Goal: Book appointment/travel/reservation

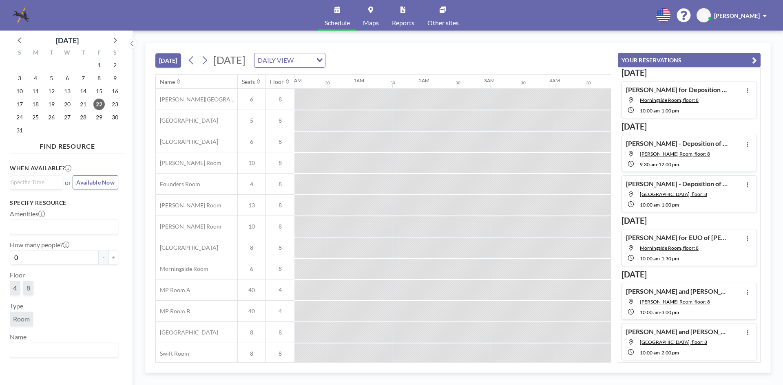
scroll to position [0, 718]
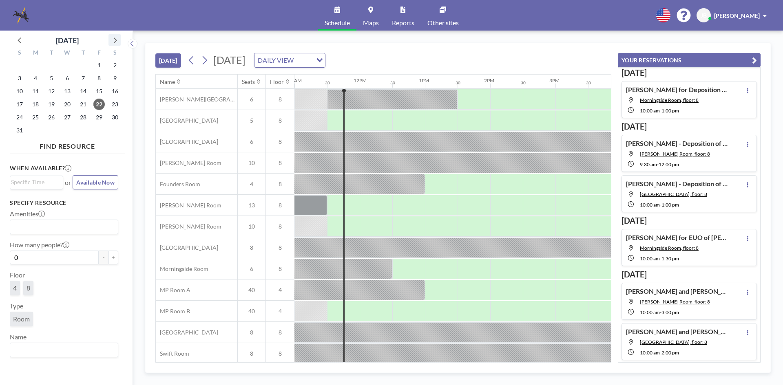
click at [115, 40] on icon at bounding box center [115, 41] width 3 height 6
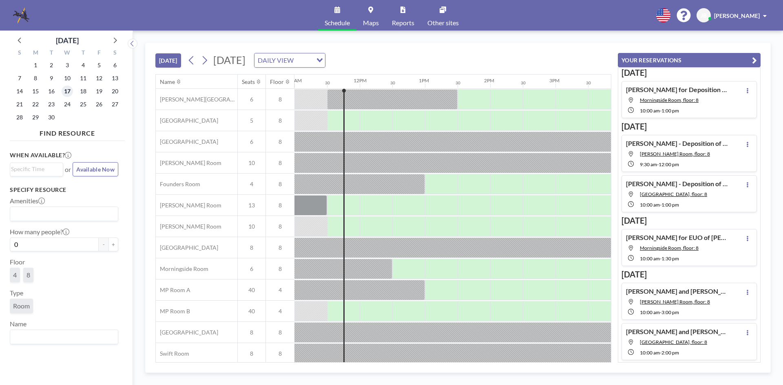
click at [66, 91] on span "17" at bounding box center [67, 91] width 11 height 11
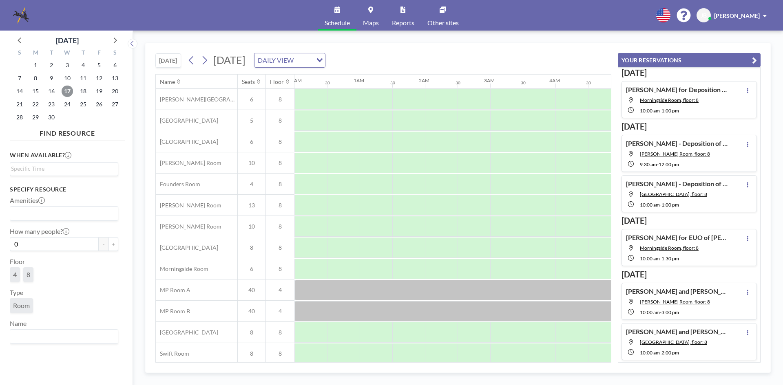
scroll to position [0, 489]
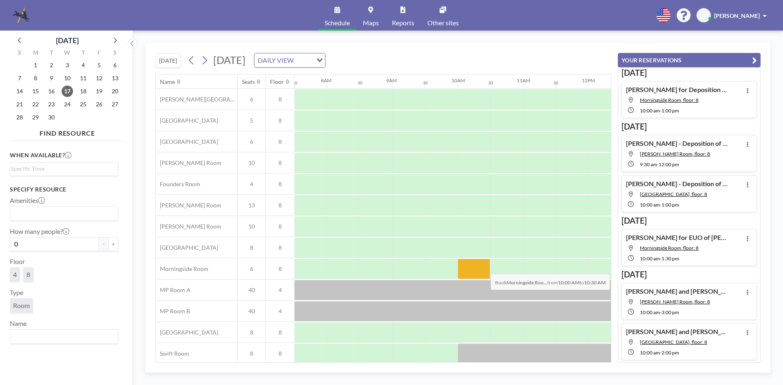
click at [484, 268] on div at bounding box center [474, 269] width 33 height 20
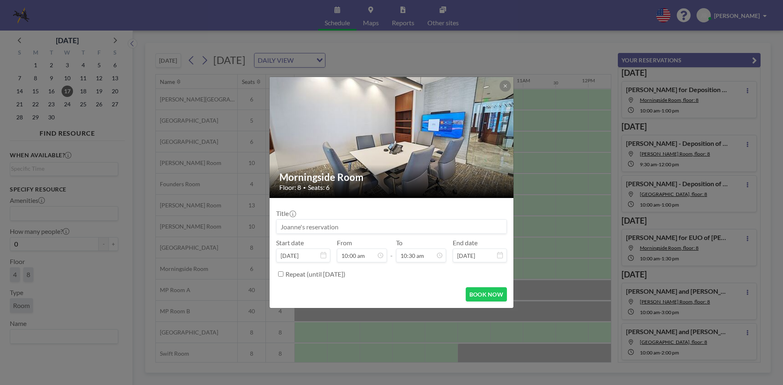
scroll to position [305, 0]
click at [295, 224] on input at bounding box center [392, 227] width 230 height 14
click at [298, 226] on input at bounding box center [392, 227] width 230 height 14
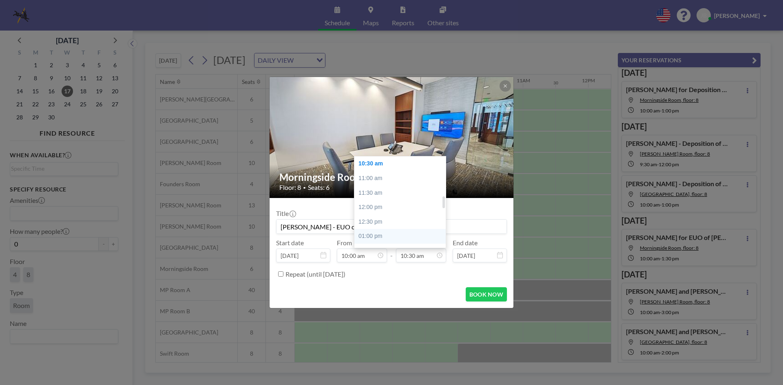
type input "[PERSON_NAME] - EUO of [PERSON_NAME]"
click at [377, 233] on div "01:00 pm" at bounding box center [401, 236] width 95 height 15
type input "01:00 pm"
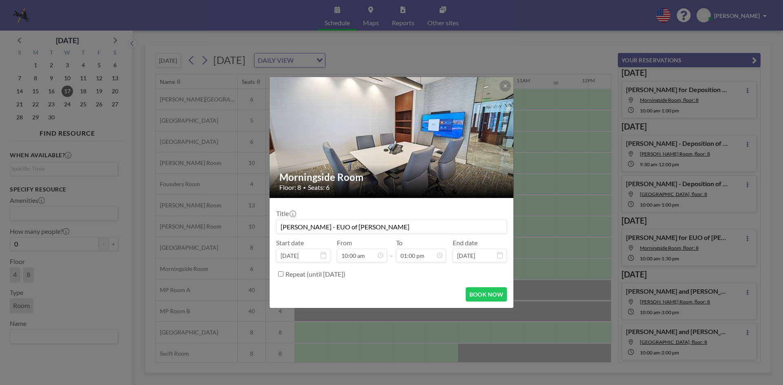
click at [402, 228] on input "[PERSON_NAME] - EUO of [PERSON_NAME]" at bounding box center [392, 227] width 230 height 14
type input "[PERSON_NAME] of [PERSON_NAME] (represented by [PERSON_NAME])"
click at [493, 290] on button "BOOK NOW" at bounding box center [486, 295] width 41 height 14
